Goal: Task Accomplishment & Management: Manage account settings

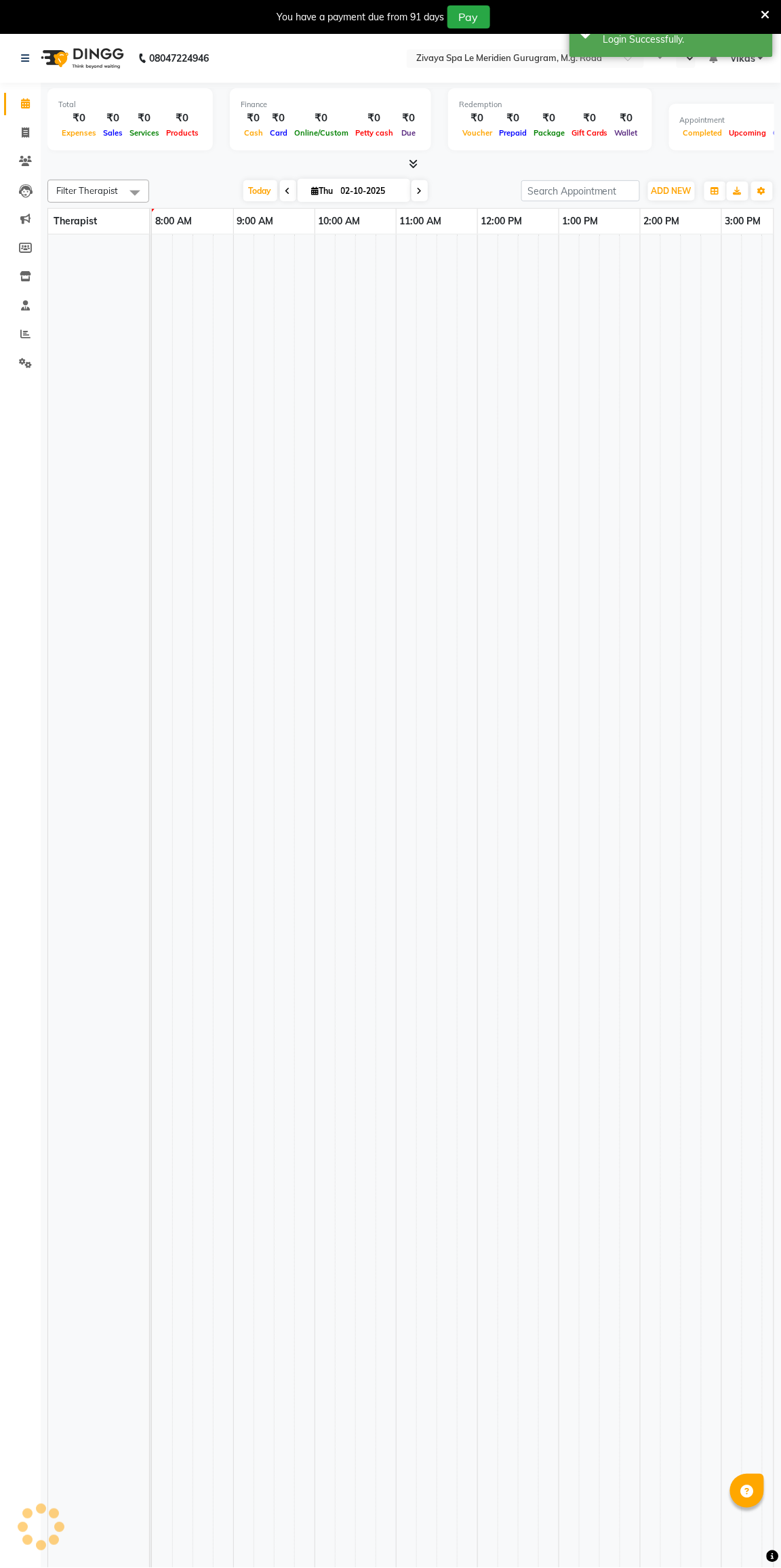
select select "en"
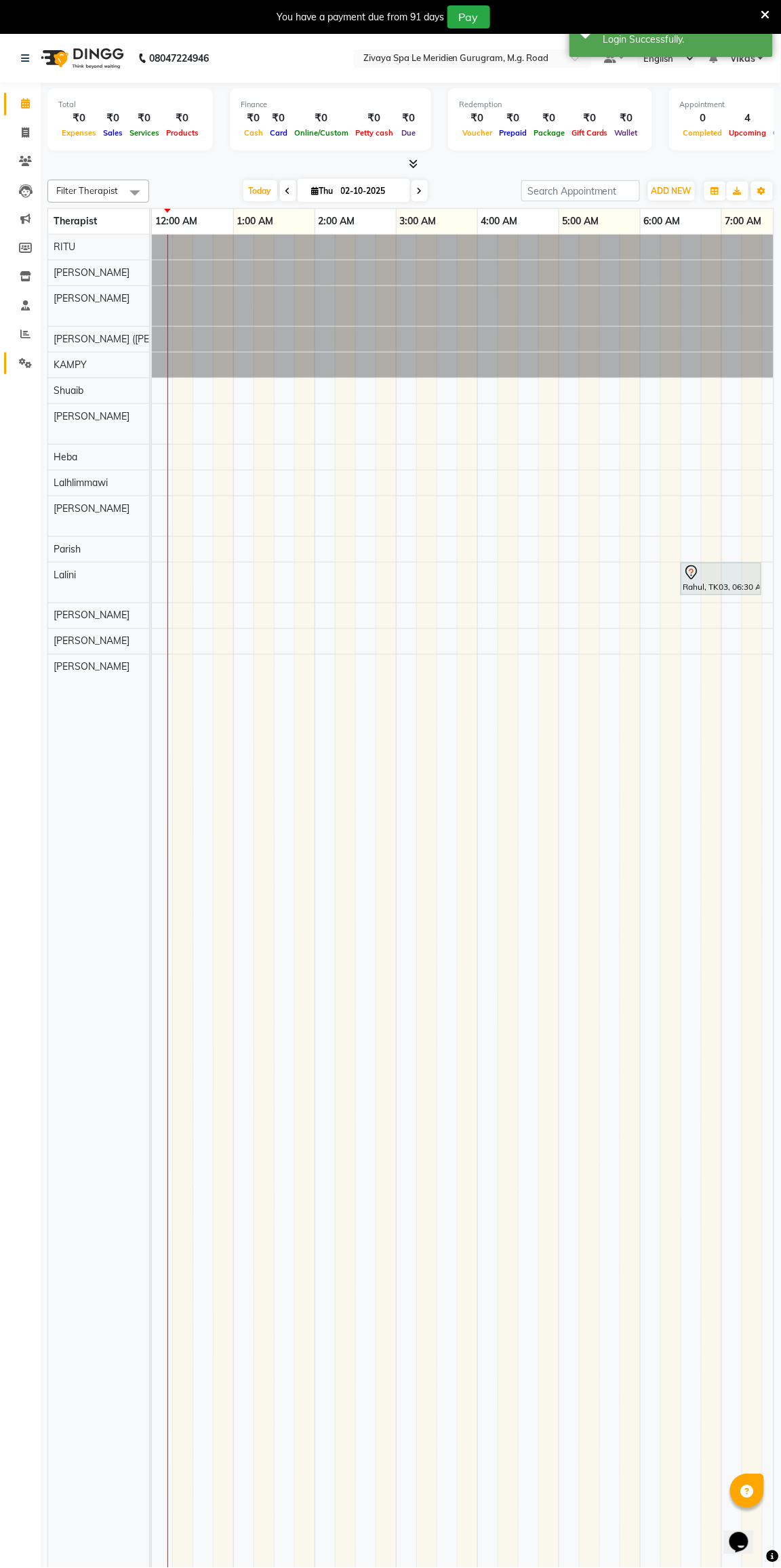
click at [11, 367] on link "Settings" at bounding box center [20, 363] width 32 height 22
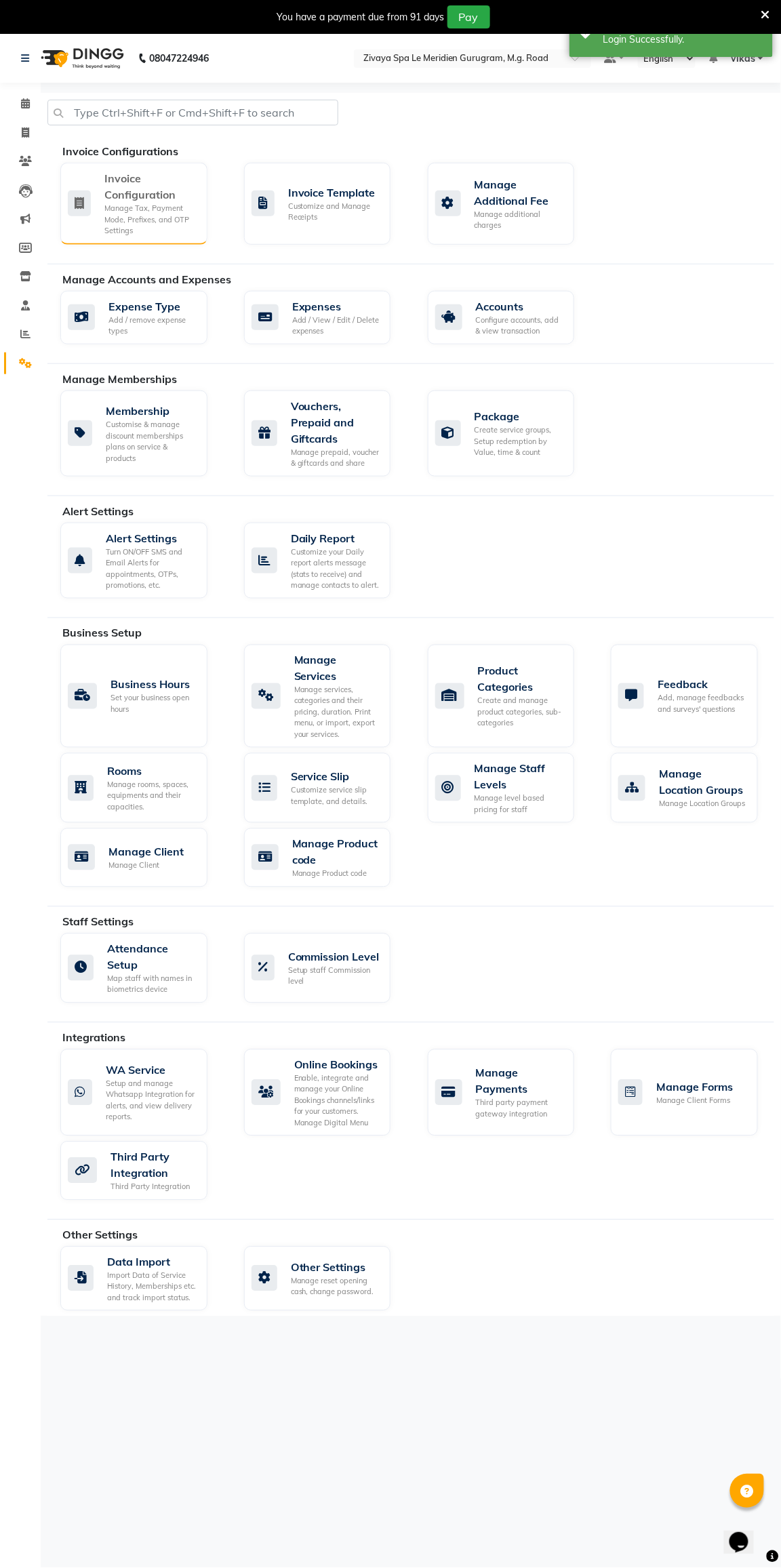
click at [122, 210] on div "Manage Tax, Payment Mode, Prefixes, and OTP Settings" at bounding box center [150, 219] width 92 height 34
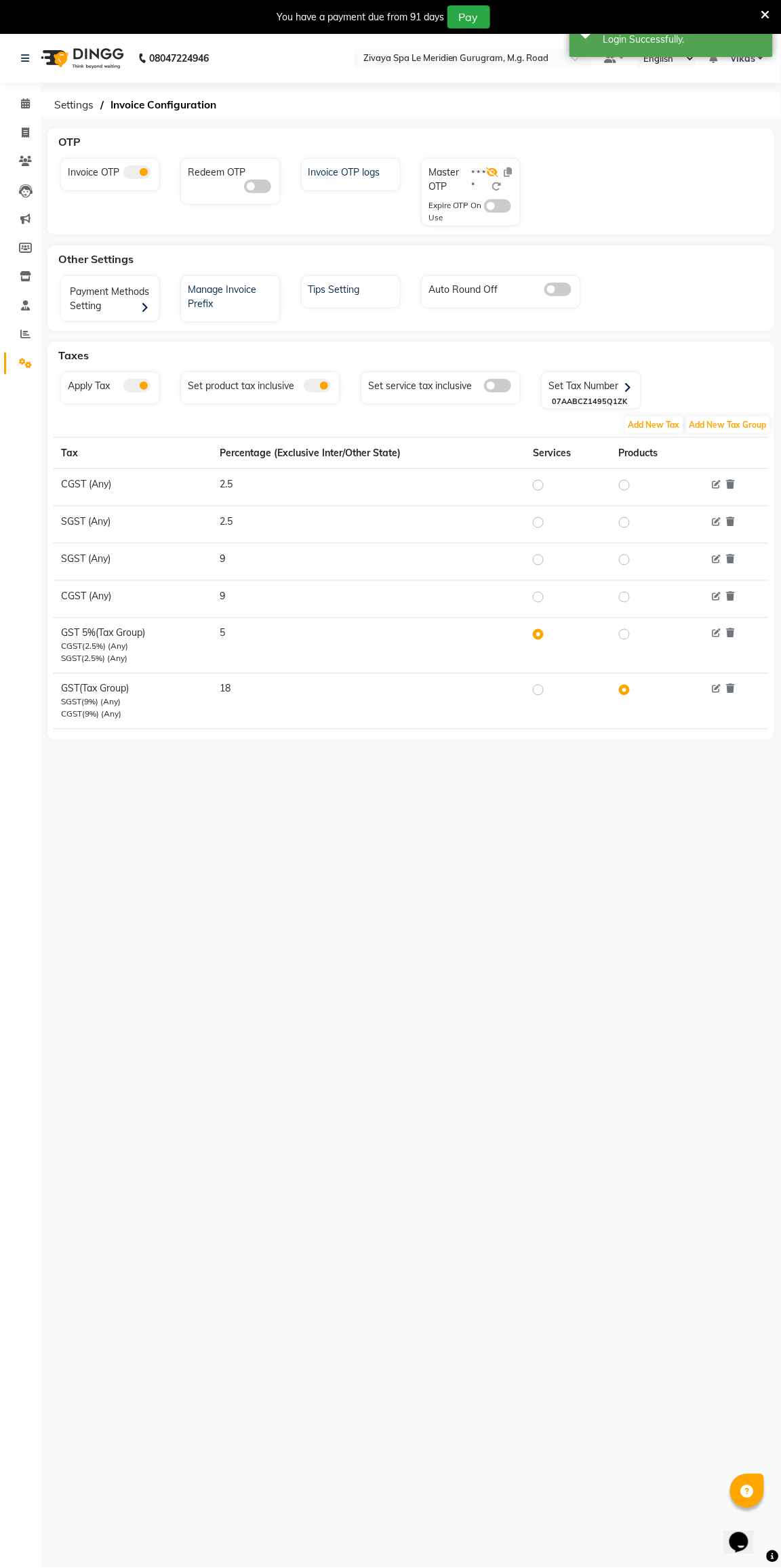
click at [497, 174] on icon at bounding box center [492, 172] width 12 height 10
click at [507, 171] on icon at bounding box center [507, 172] width 8 height 10
click at [497, 191] on icon at bounding box center [497, 187] width 10 height 10
click at [507, 171] on icon at bounding box center [507, 172] width 8 height 10
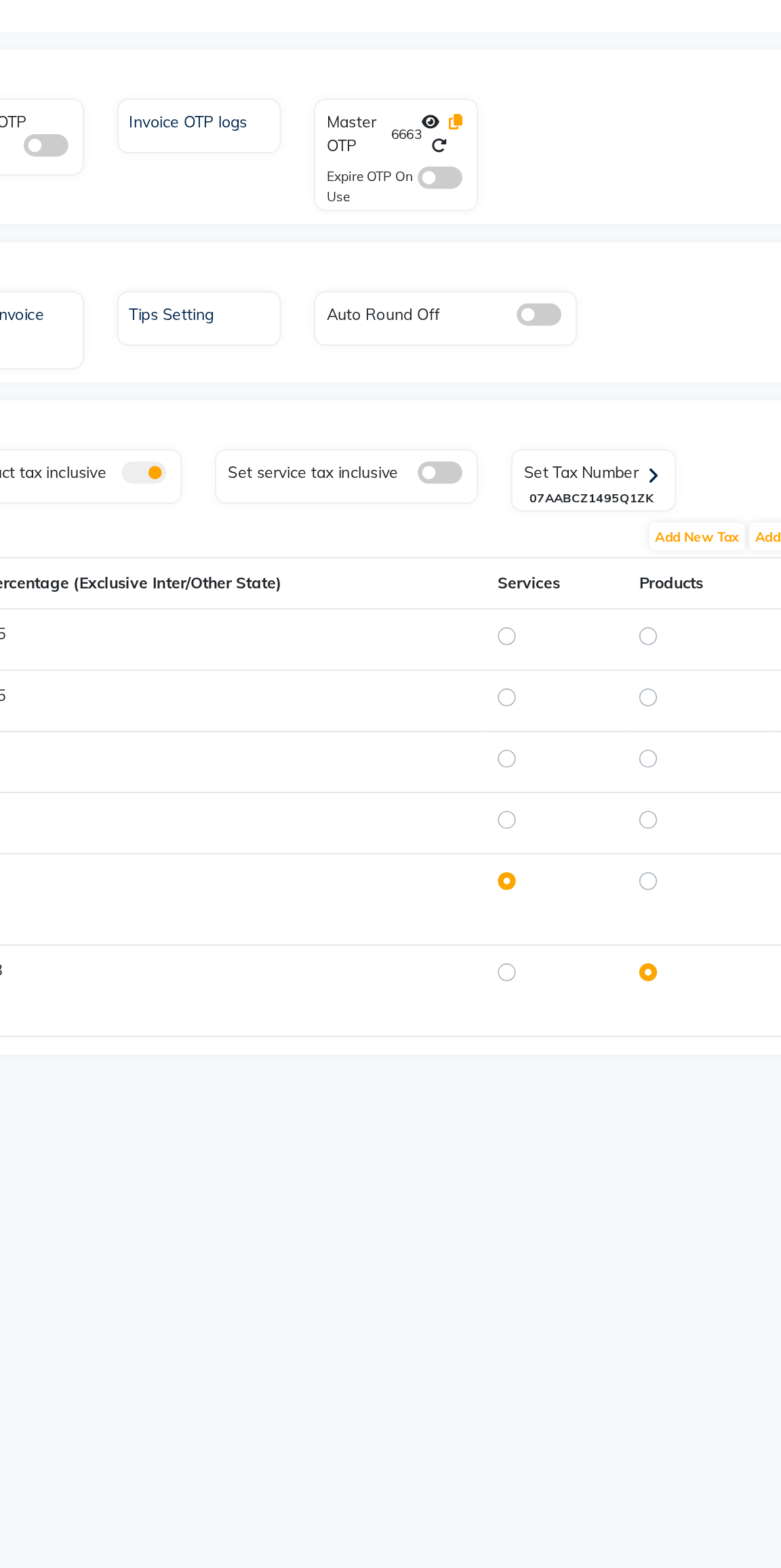
click at [507, 171] on icon at bounding box center [507, 172] width 8 height 10
